Goal: Task Accomplishment & Management: Complete application form

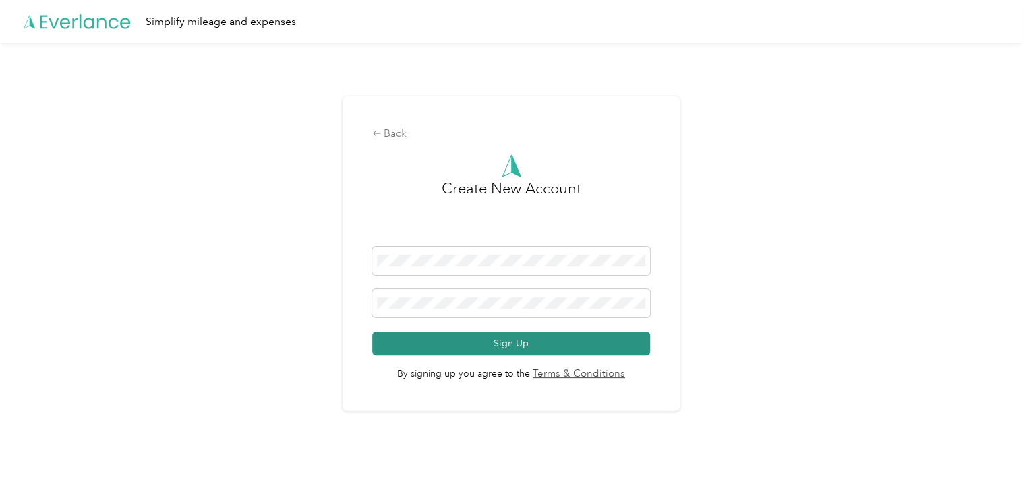
click at [514, 340] on button "Sign Up" at bounding box center [511, 344] width 278 height 24
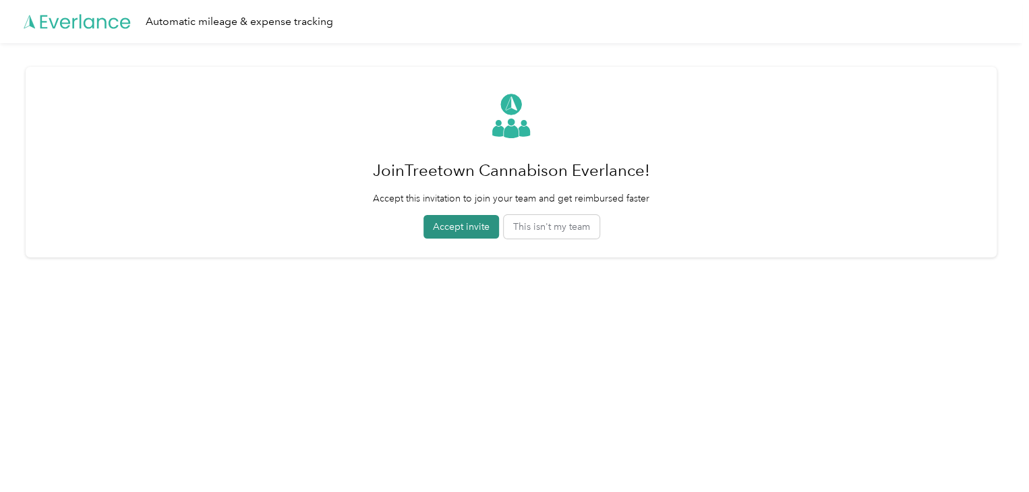
click at [461, 229] on button "Accept invite" at bounding box center [461, 227] width 76 height 24
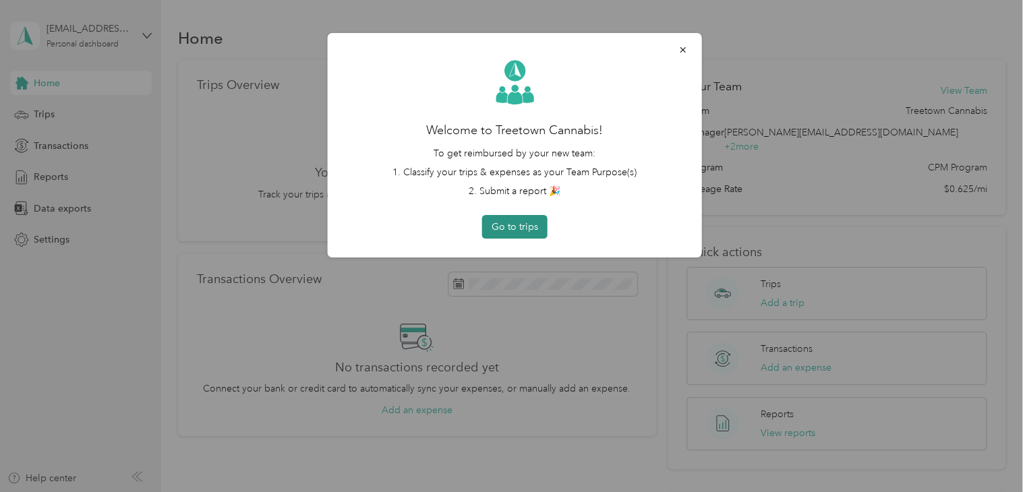
click at [520, 224] on button "Go to trips" at bounding box center [514, 227] width 65 height 24
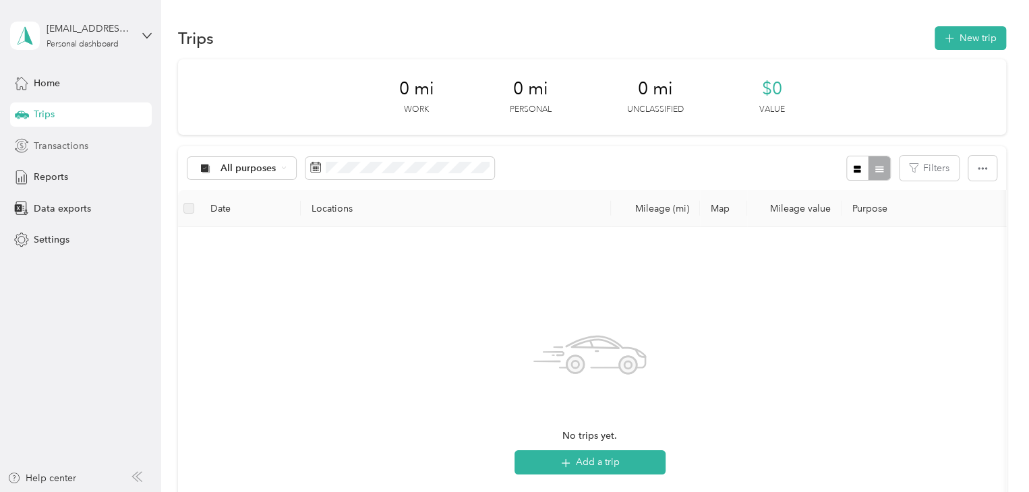
click at [60, 141] on span "Transactions" at bounding box center [61, 146] width 55 height 14
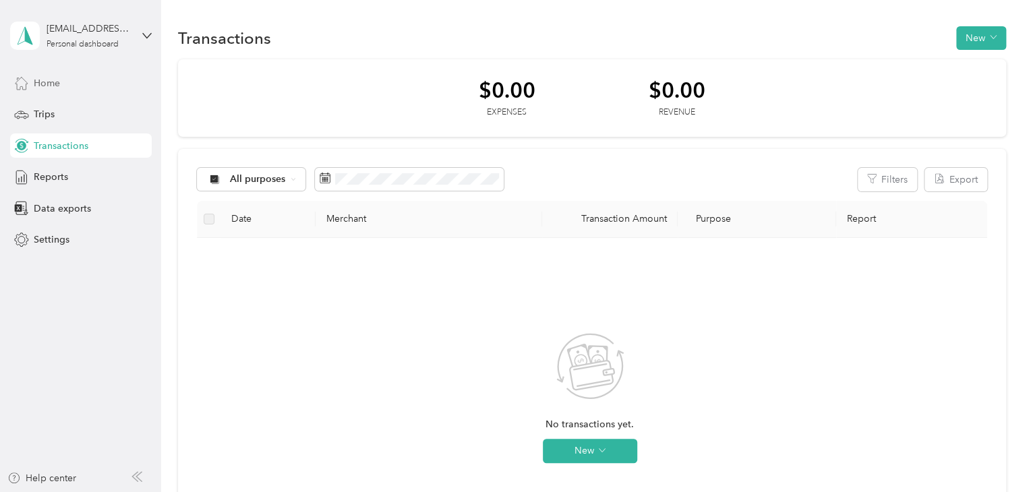
click at [51, 80] on span "Home" at bounding box center [47, 83] width 26 height 14
